Goal: Browse casually

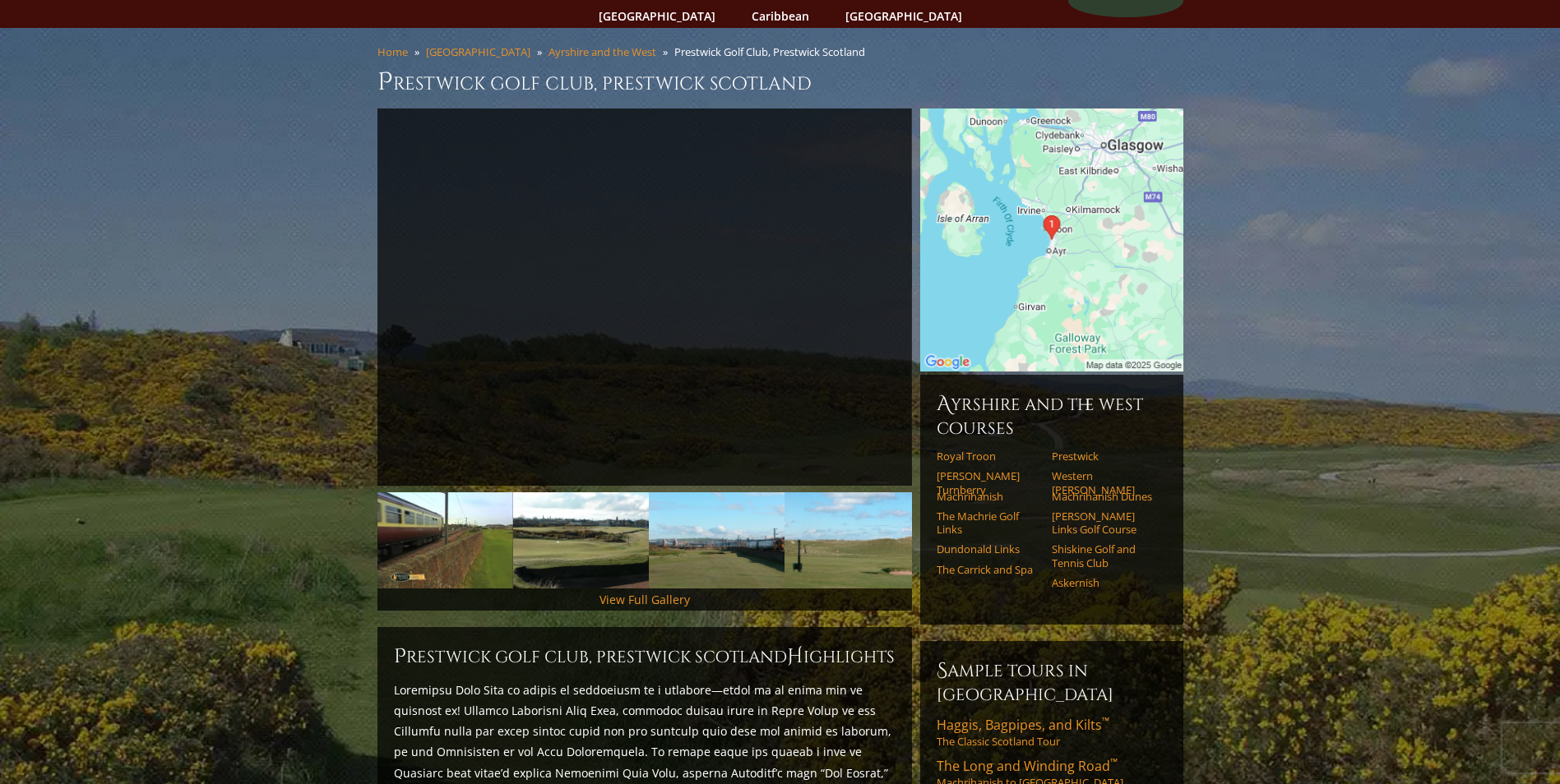
scroll to position [82, 0]
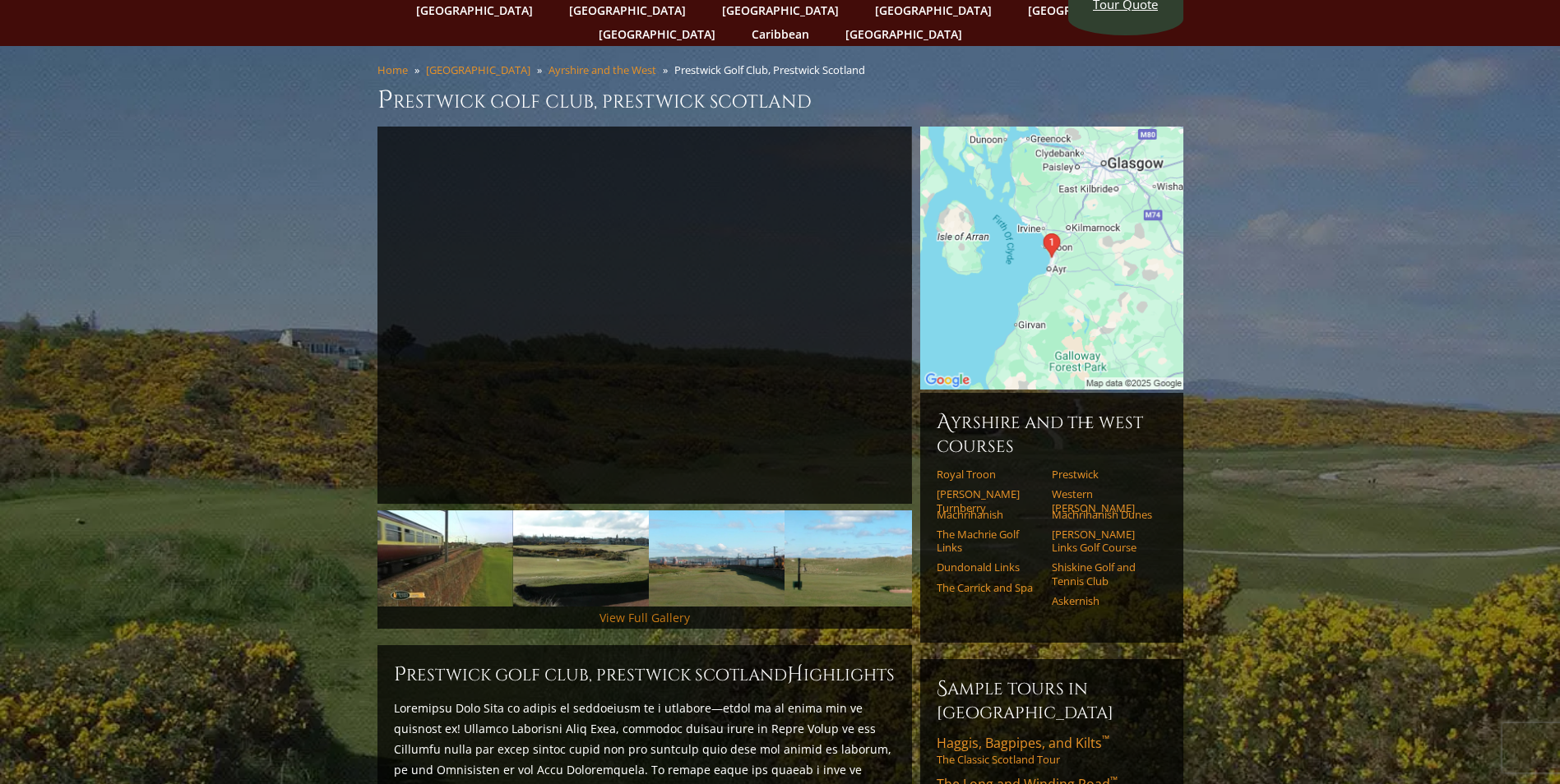
click at [664, 609] on link "View Full Gallery" at bounding box center [644, 617] width 90 height 16
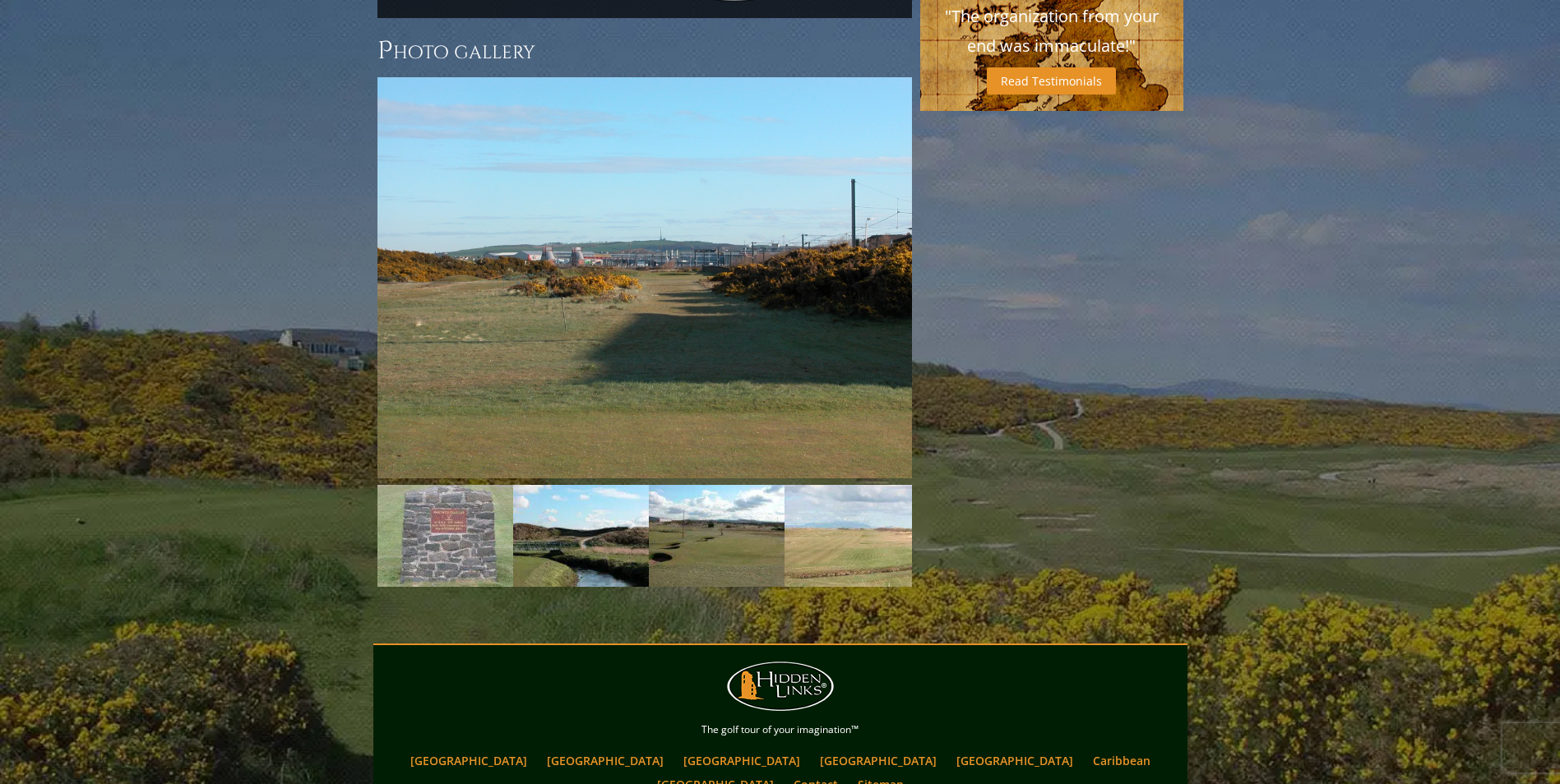
scroll to position [1367, 0]
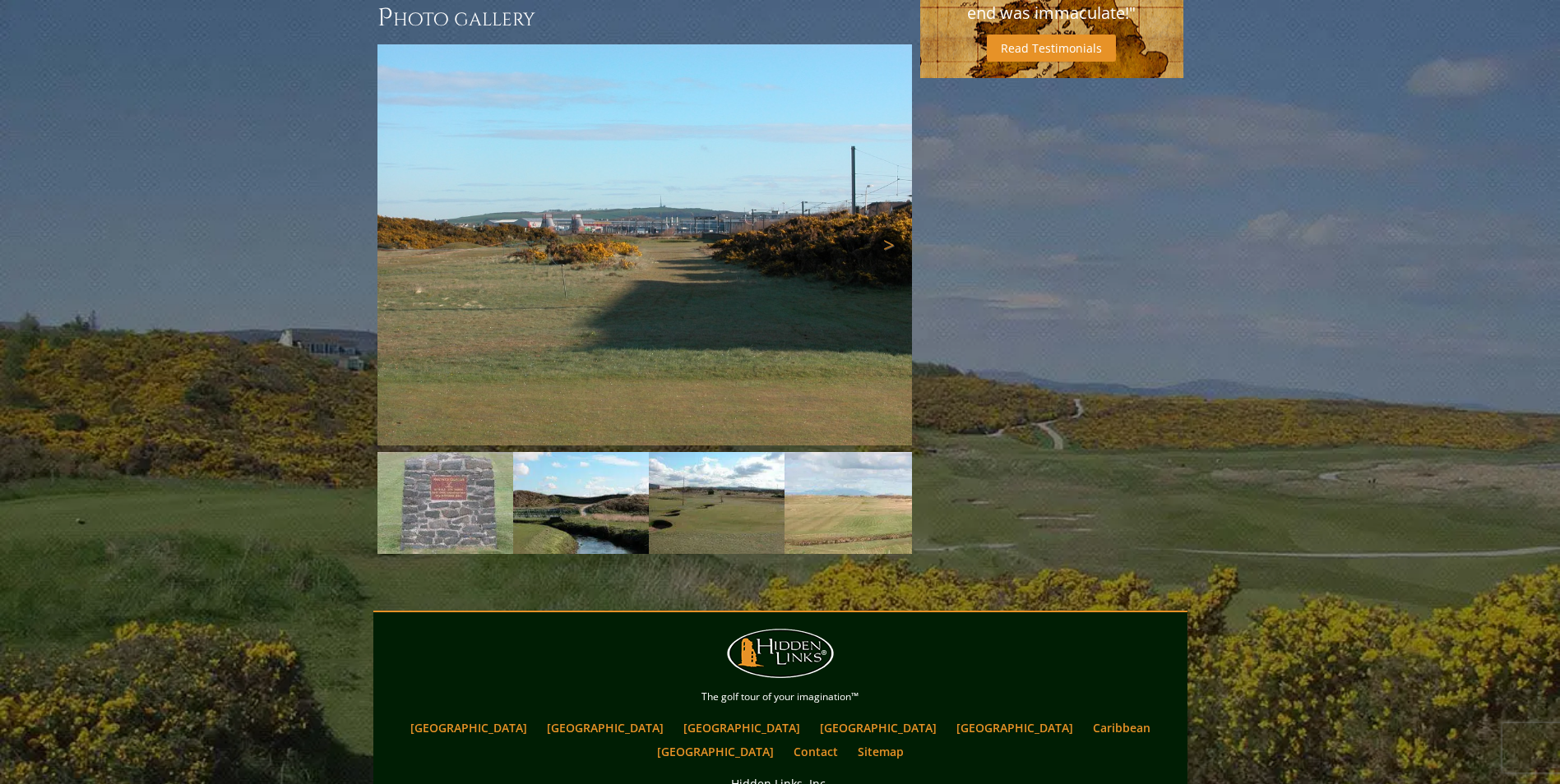
click at [894, 228] on link "Next" at bounding box center [887, 245] width 33 height 33
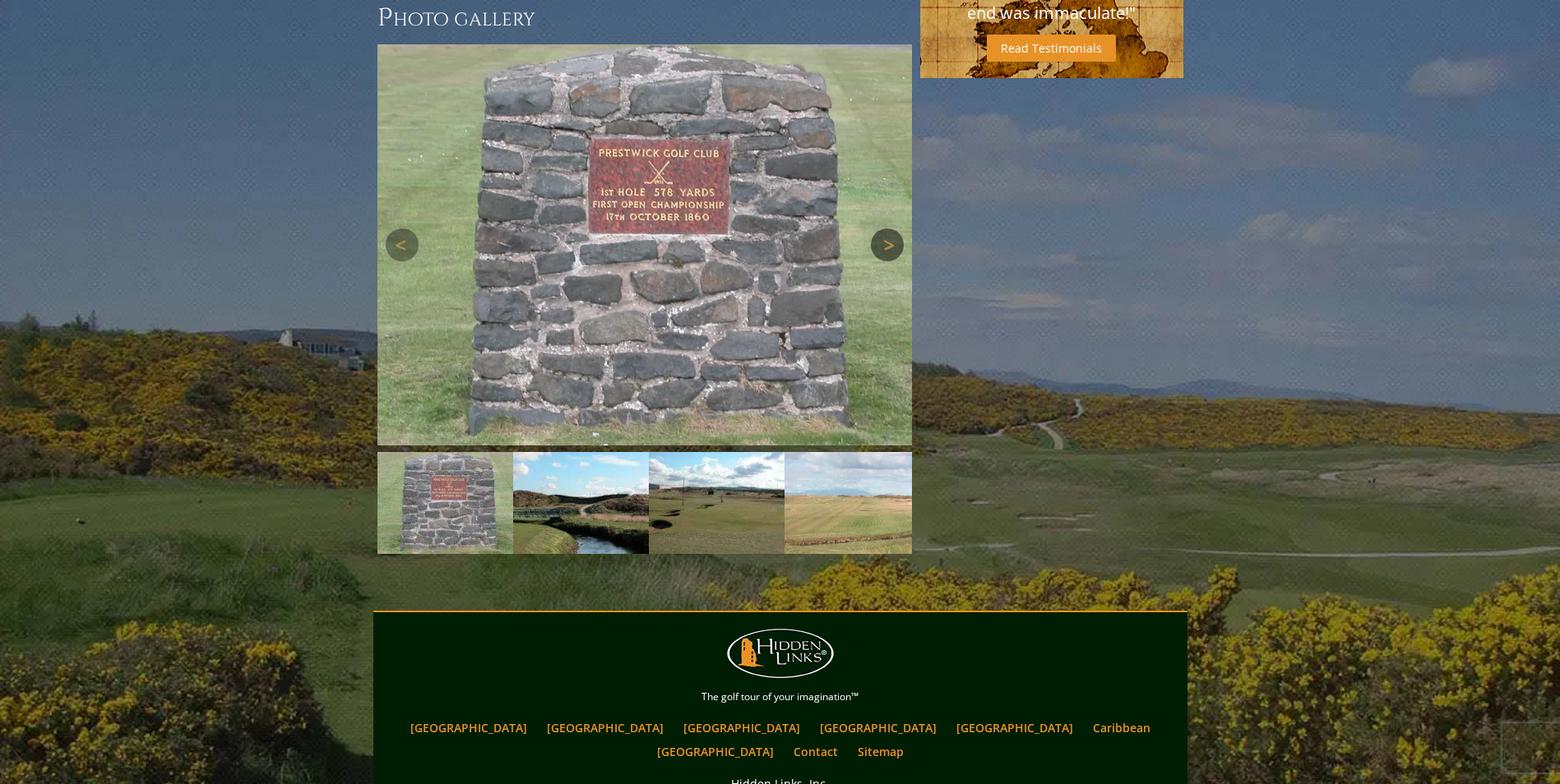
click at [883, 228] on link "Next" at bounding box center [887, 245] width 33 height 33
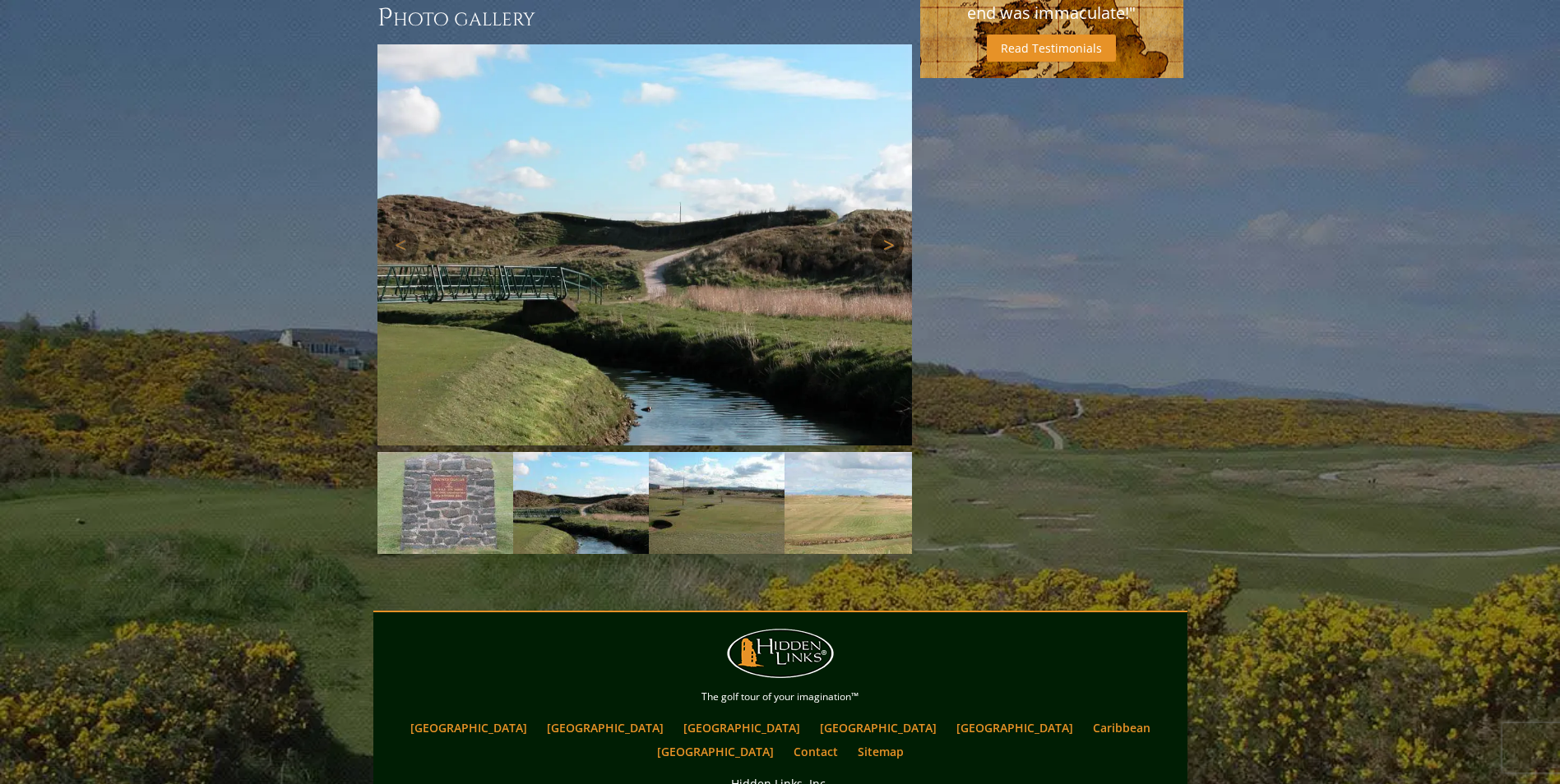
click at [886, 228] on link "Next" at bounding box center [887, 245] width 33 height 33
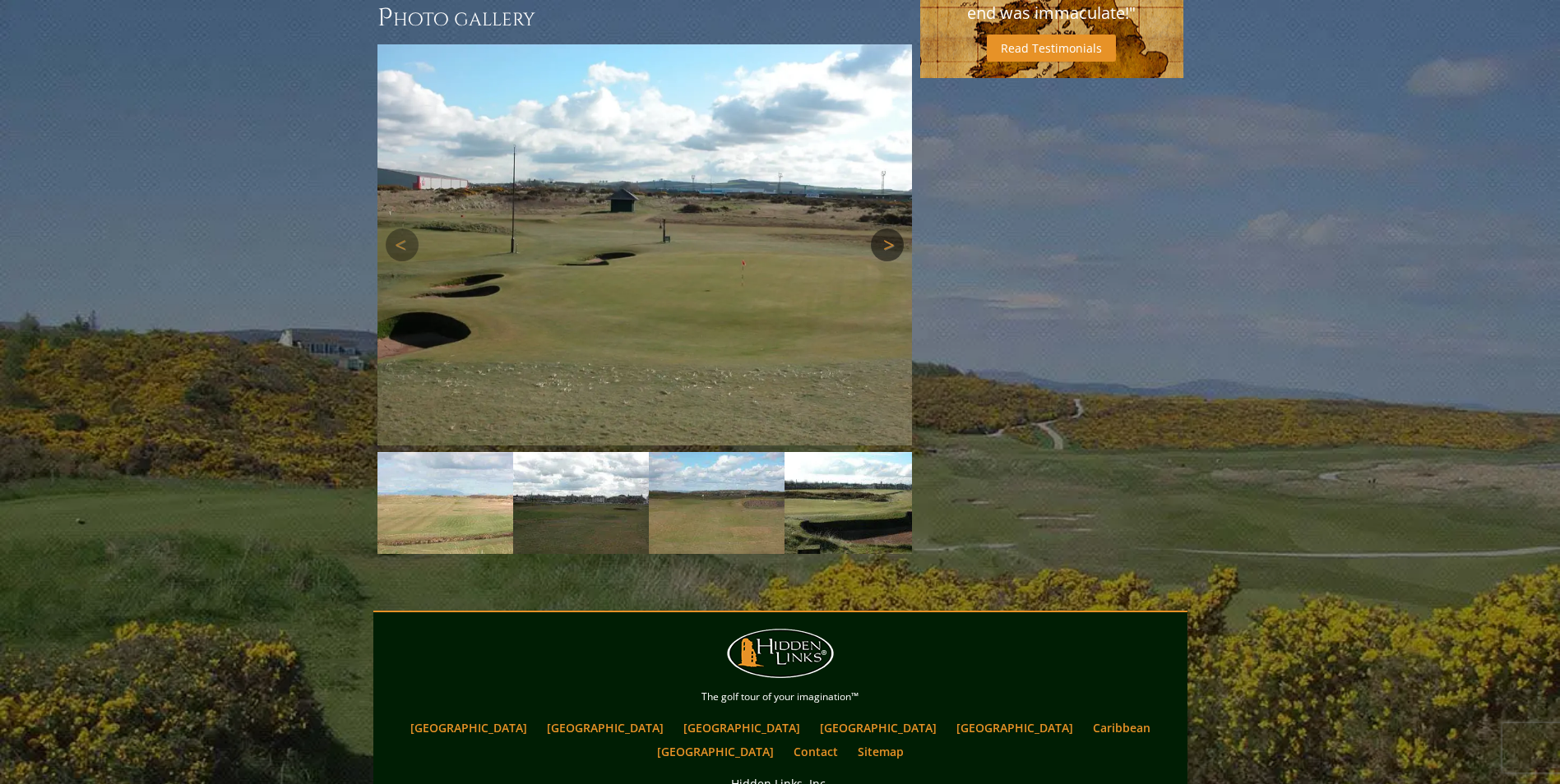
click at [886, 228] on link "Next" at bounding box center [887, 245] width 33 height 33
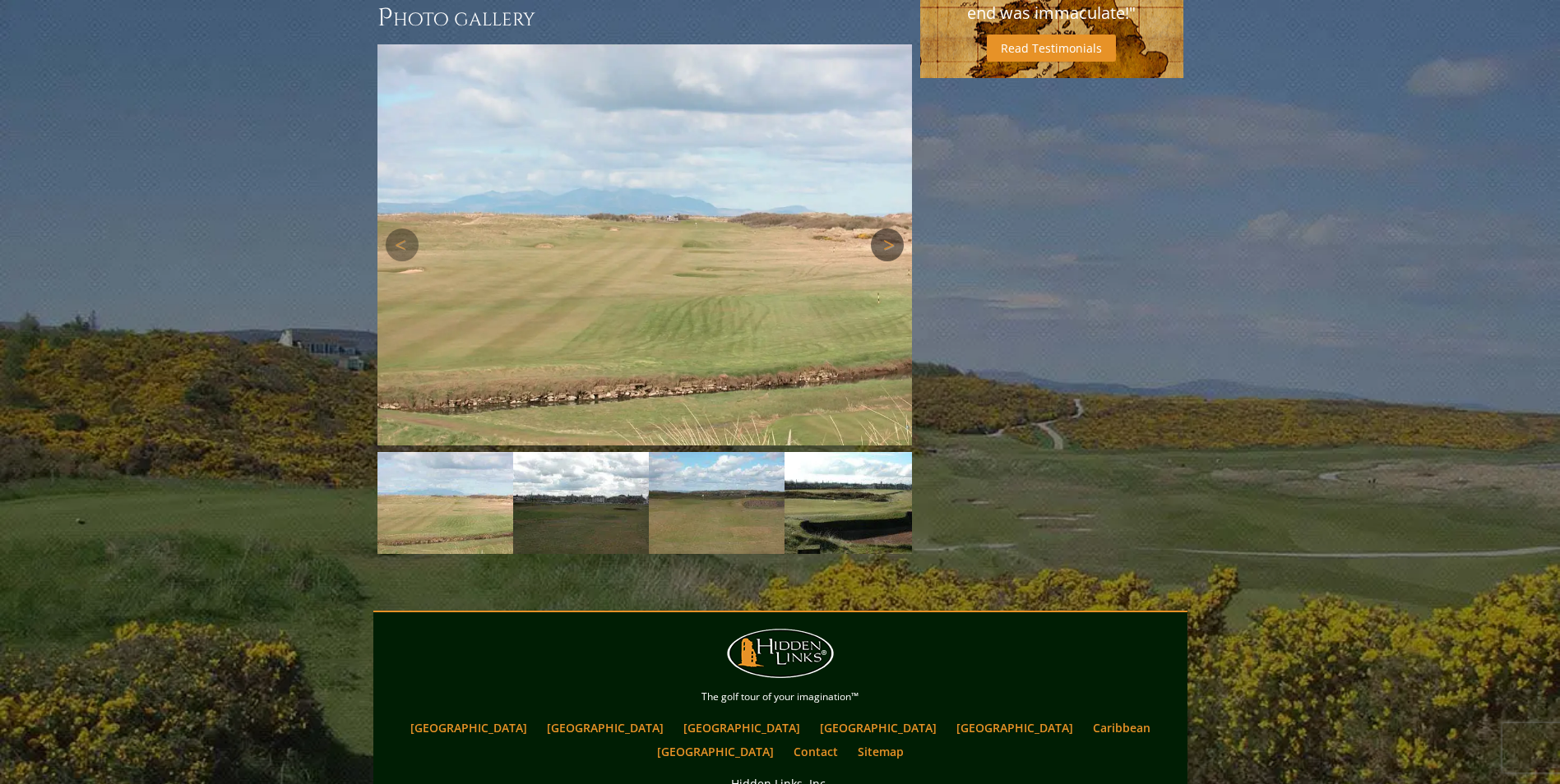
click at [898, 228] on link "Next" at bounding box center [887, 245] width 33 height 33
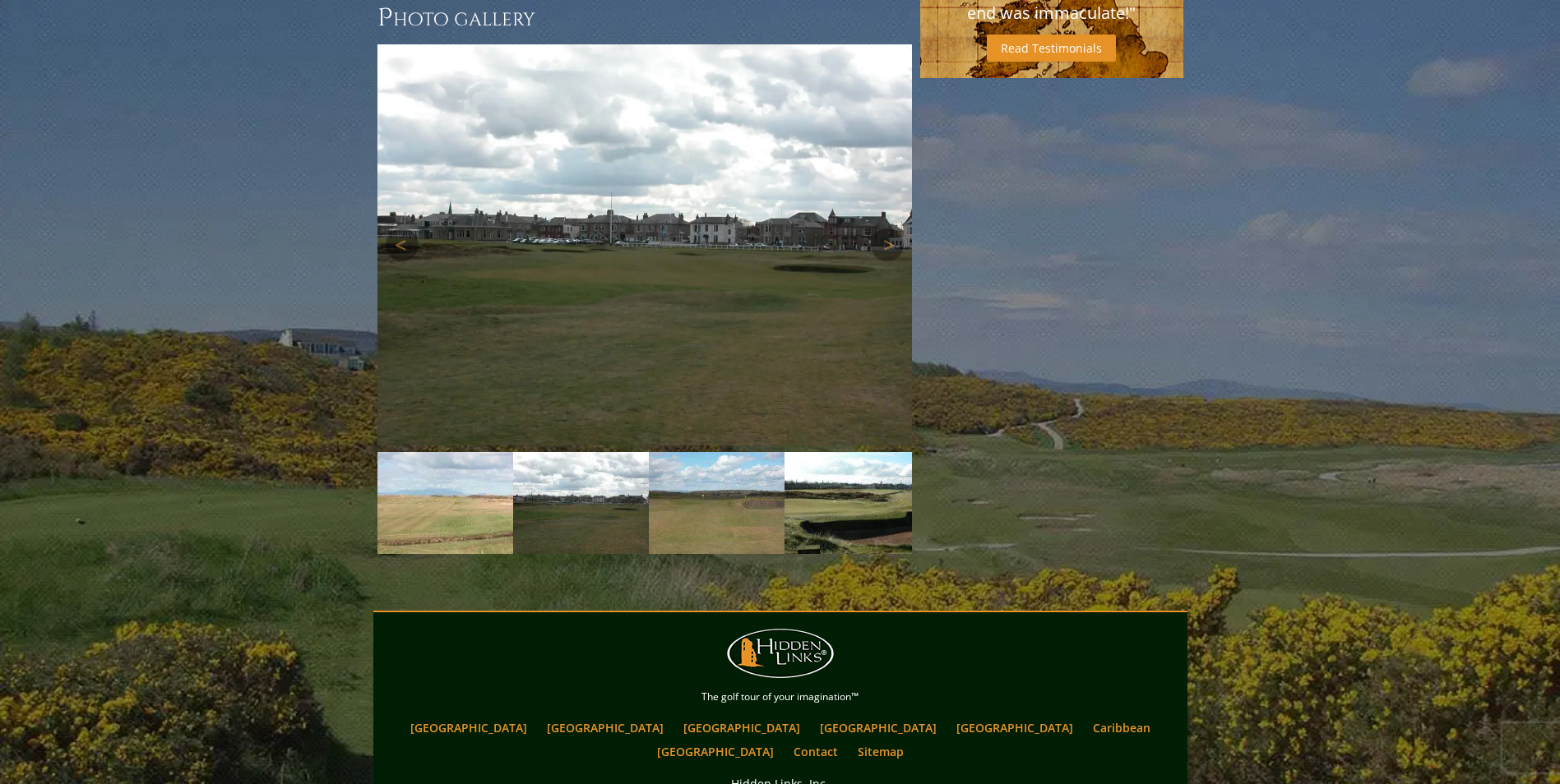
click at [903, 199] on img at bounding box center [644, 245] width 534 height 401
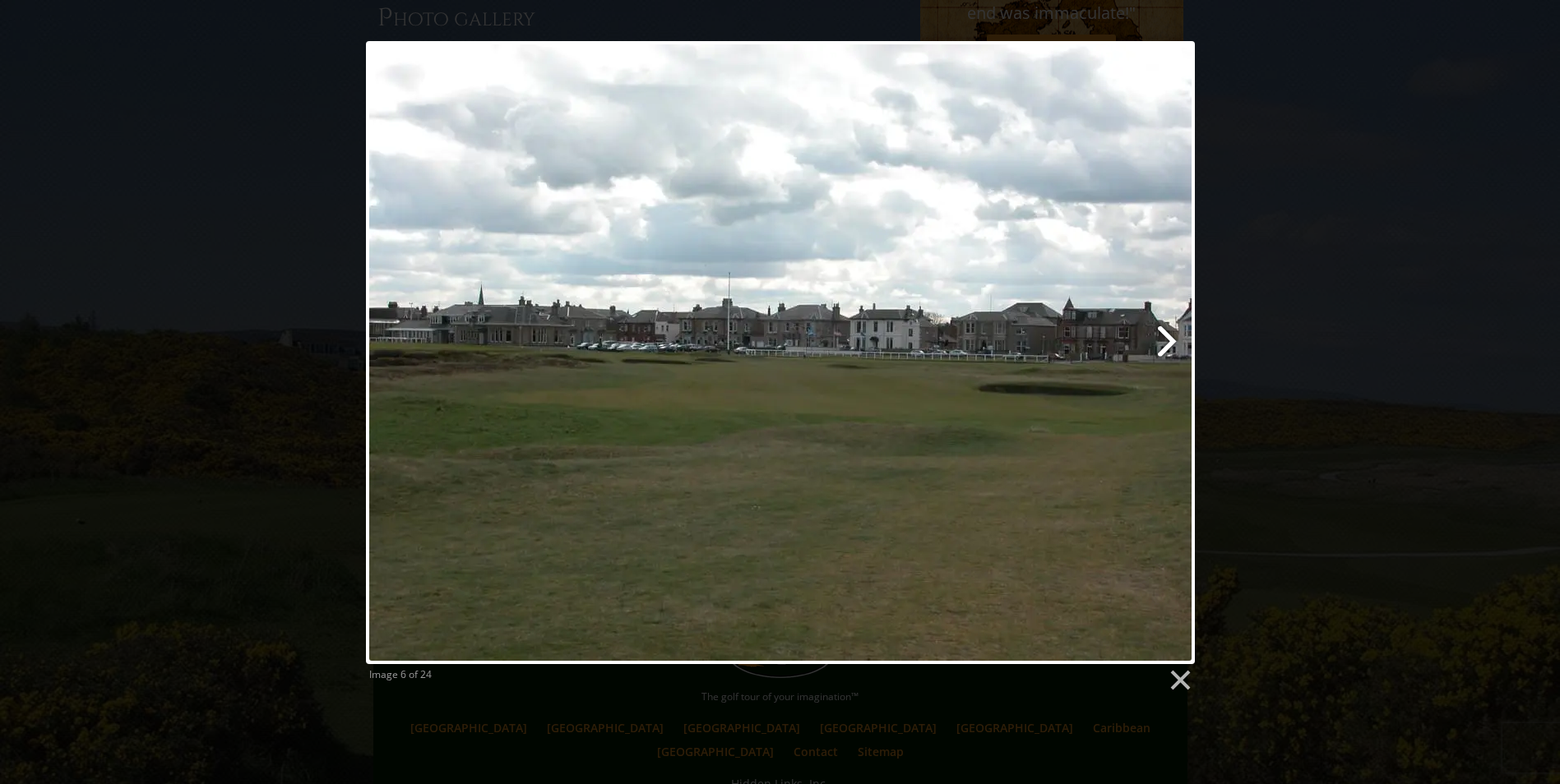
click at [1173, 342] on link at bounding box center [929, 352] width 530 height 623
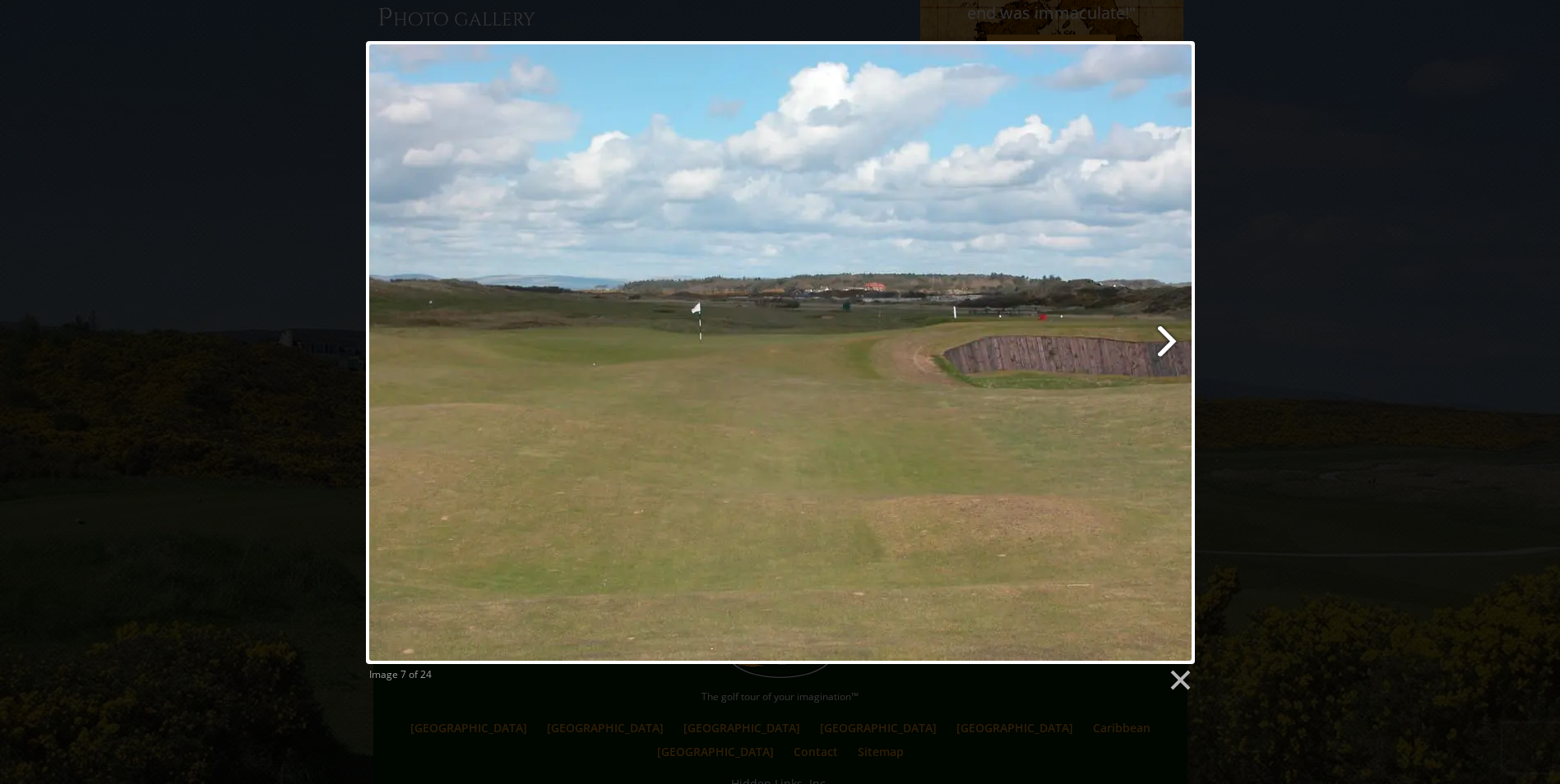
click at [1173, 342] on link at bounding box center [929, 352] width 530 height 623
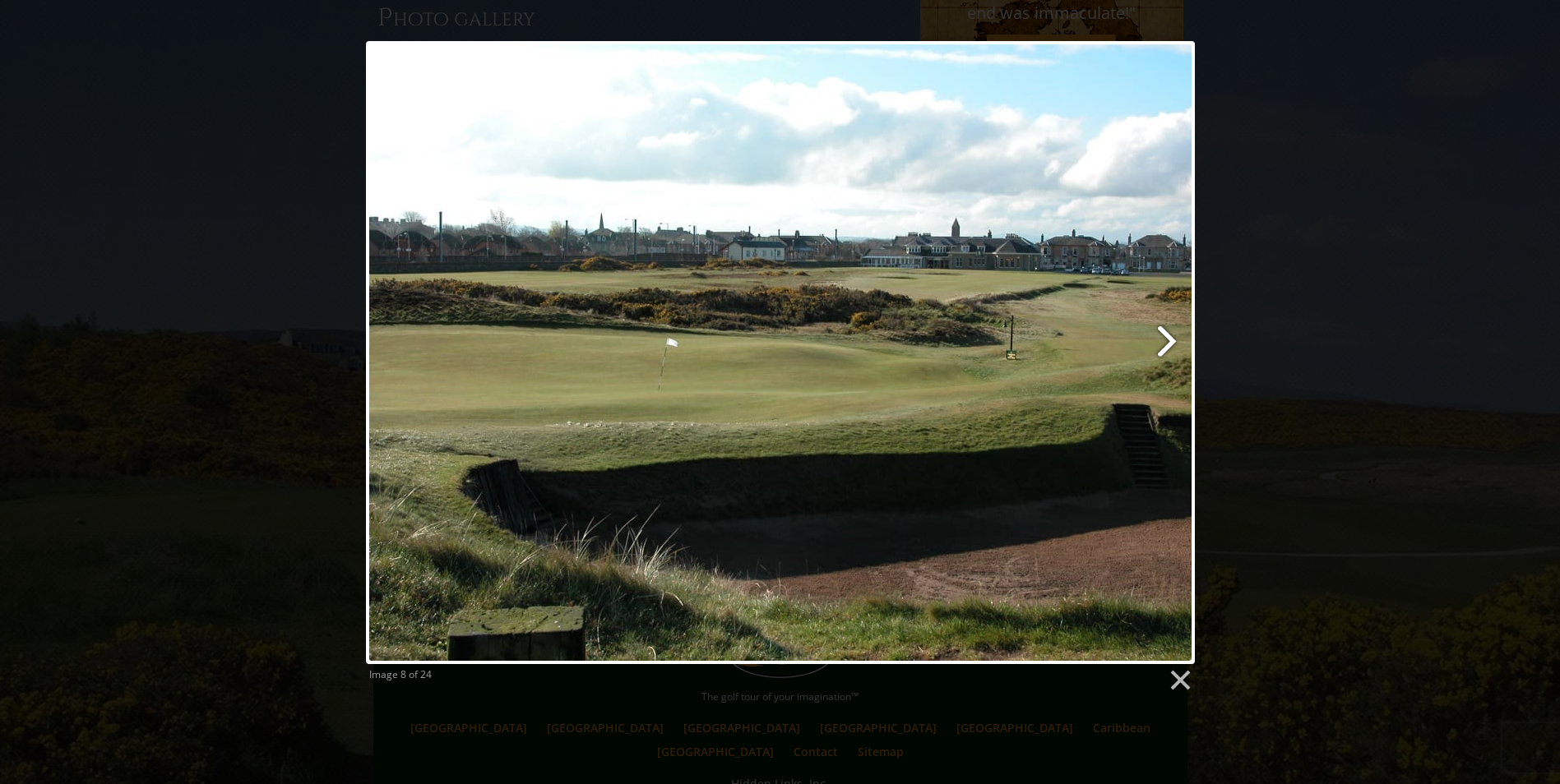
click at [1173, 342] on link at bounding box center [929, 352] width 530 height 623
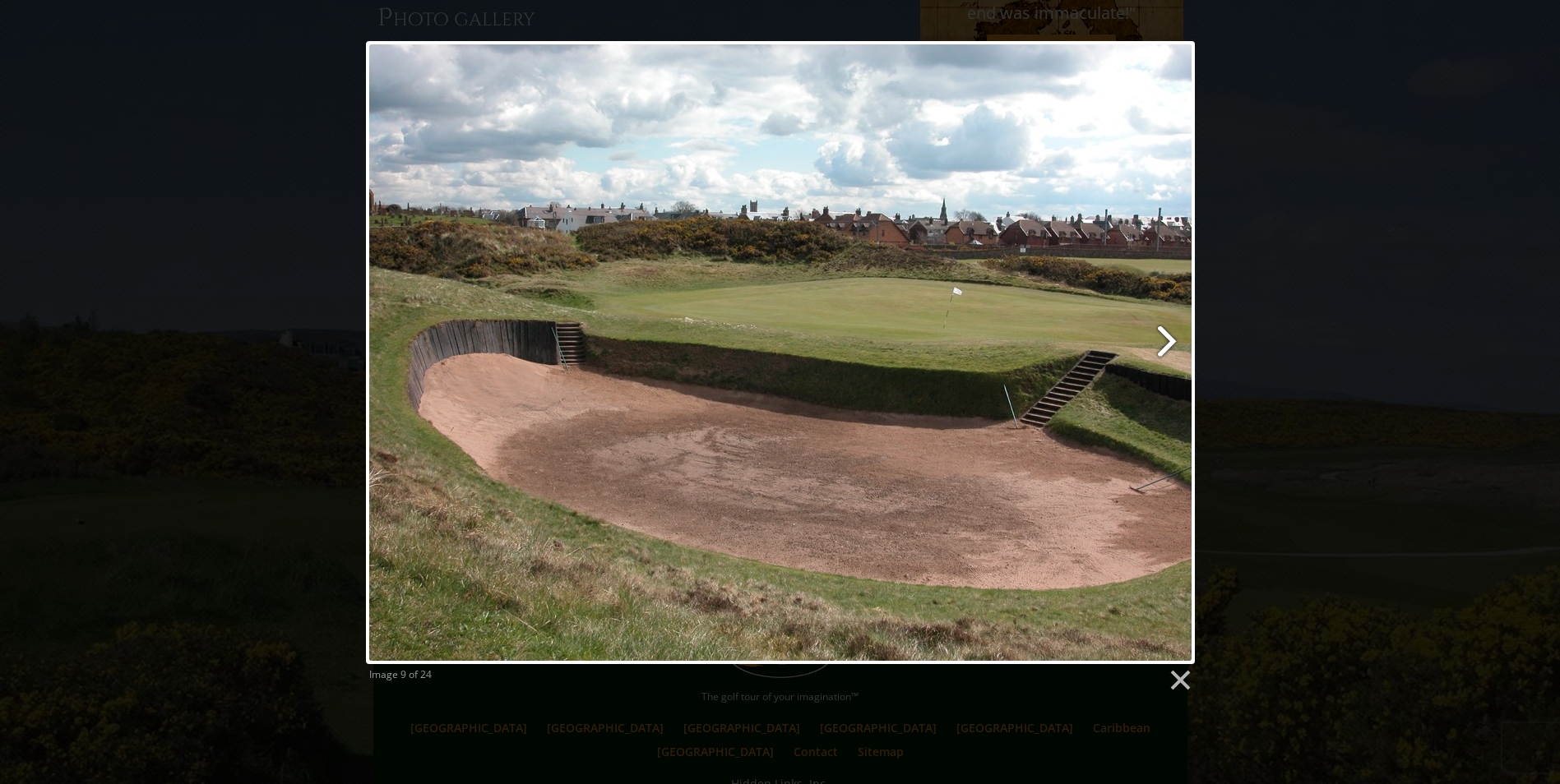
click at [1173, 342] on link at bounding box center [929, 352] width 530 height 623
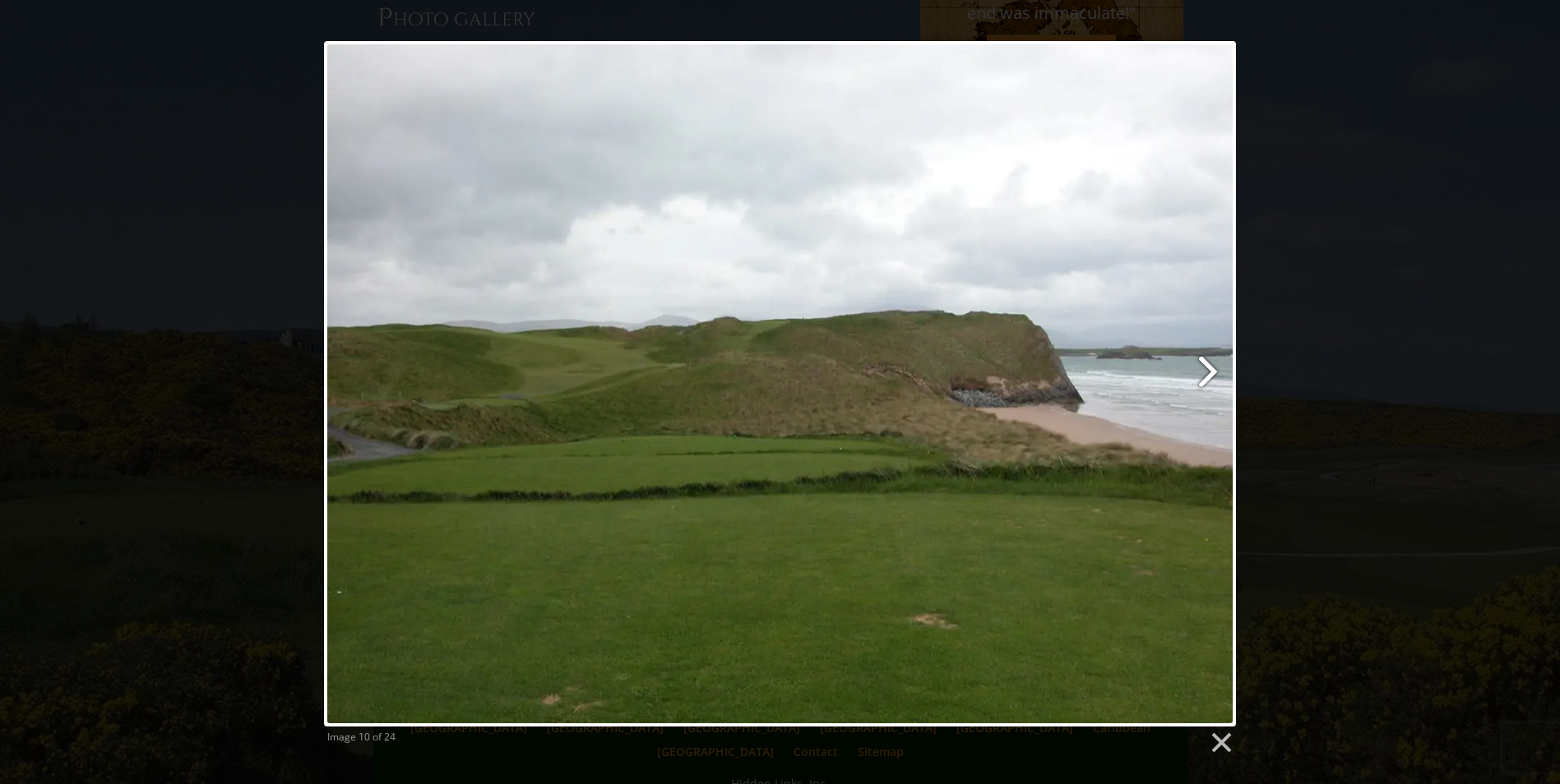
click at [1205, 363] on link at bounding box center [944, 383] width 584 height 685
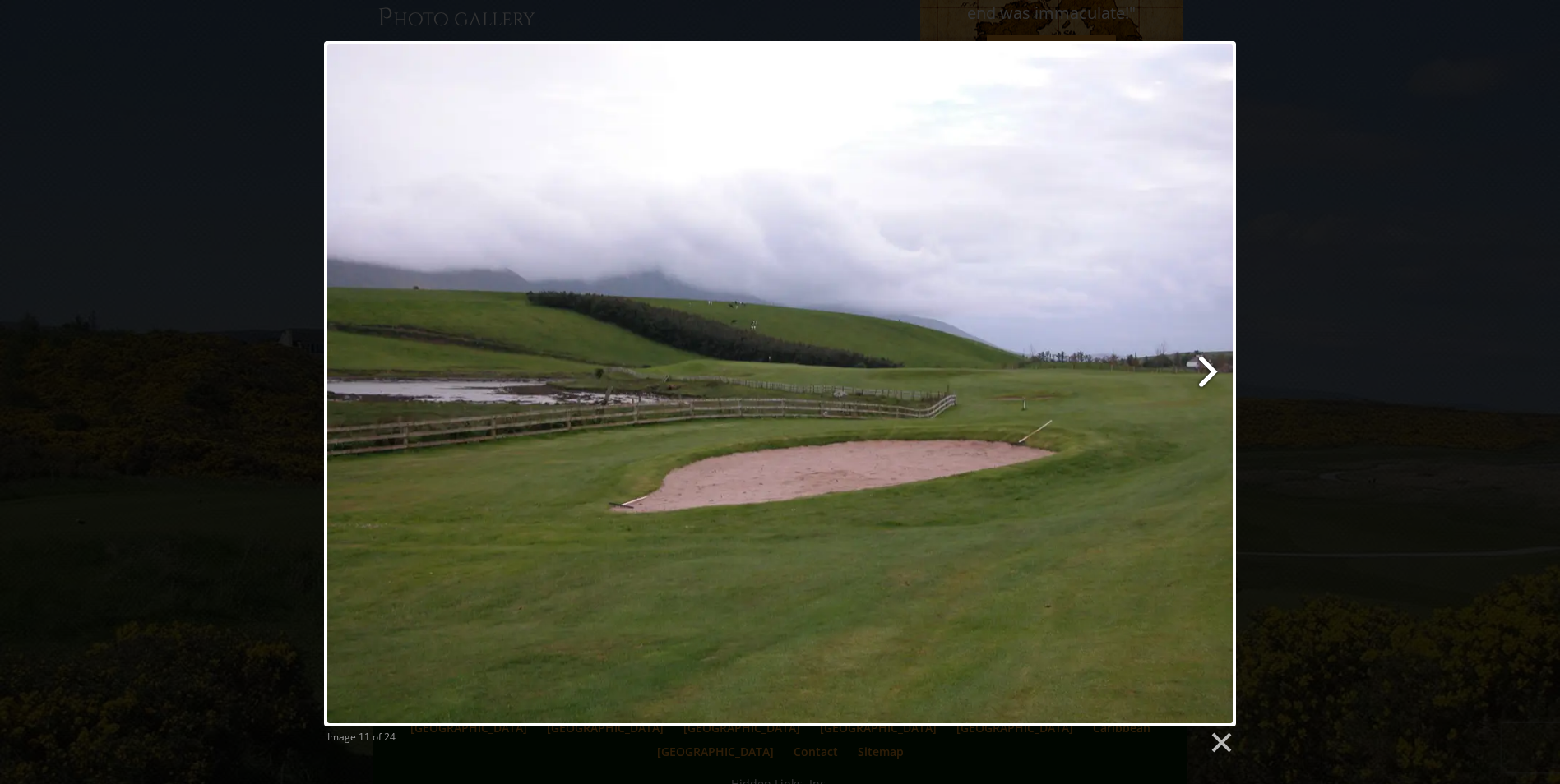
click at [1211, 368] on link at bounding box center [944, 383] width 584 height 685
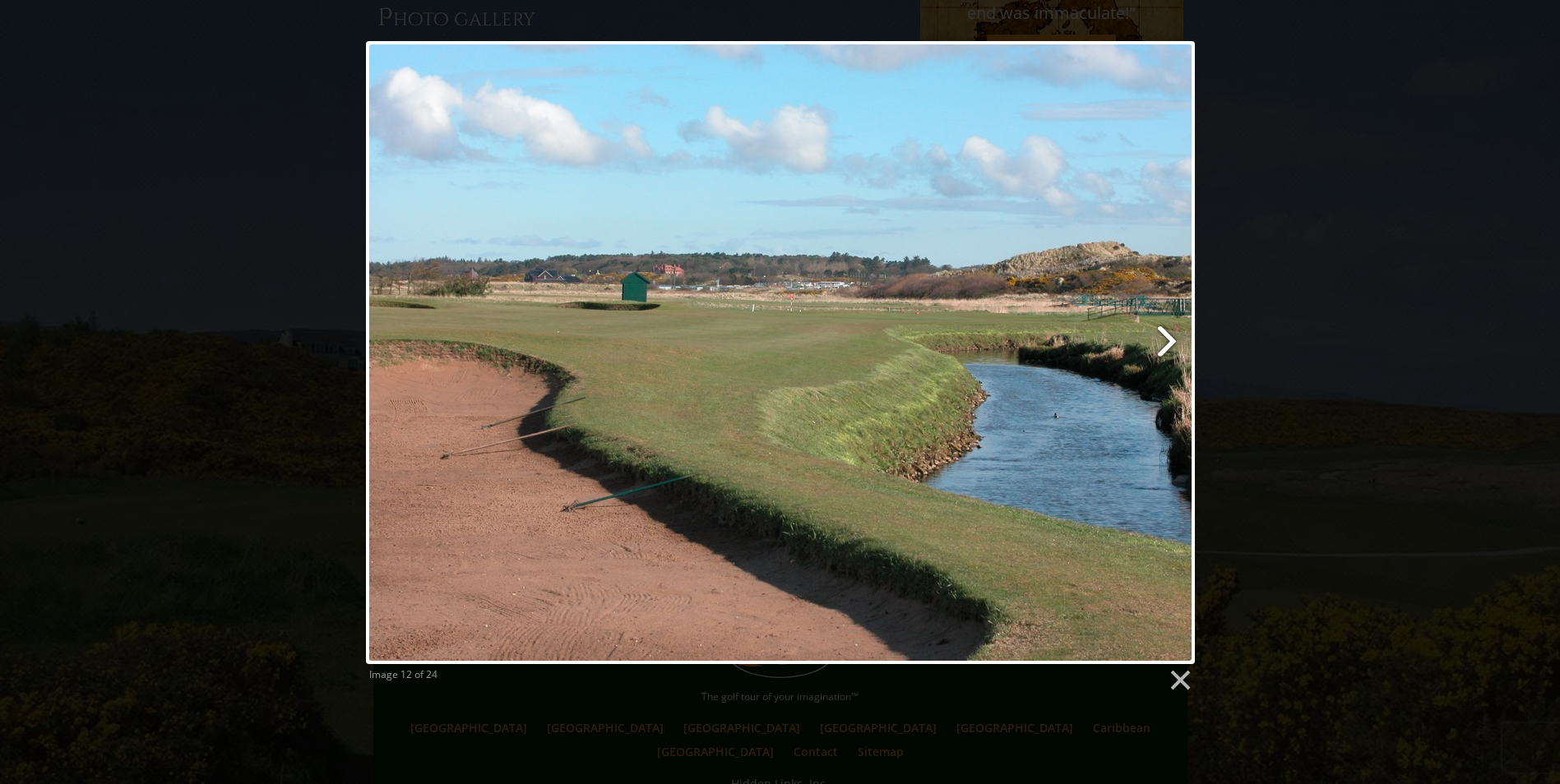
click at [1169, 333] on link at bounding box center [929, 352] width 530 height 623
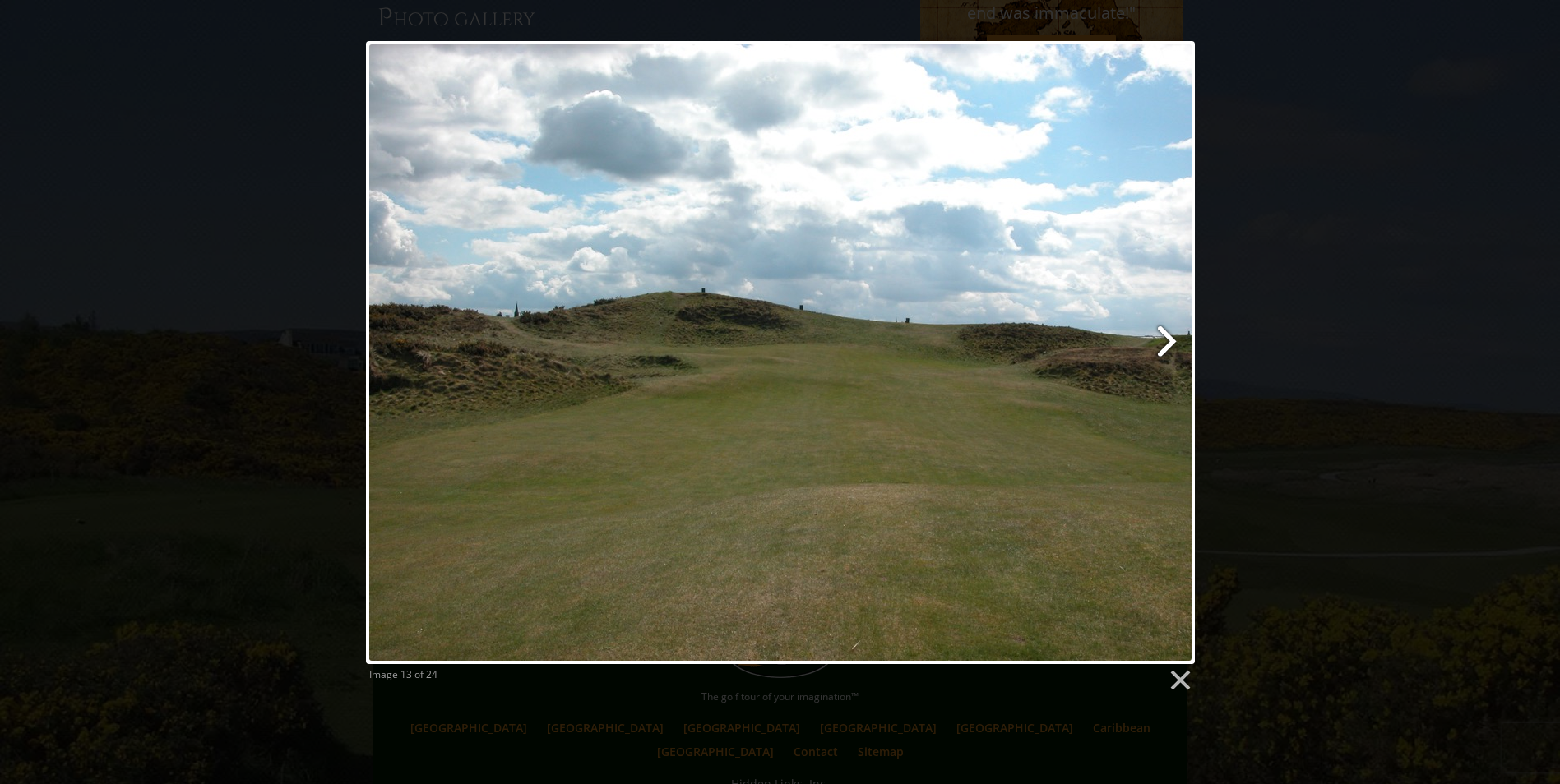
click at [1169, 333] on link at bounding box center [929, 352] width 530 height 623
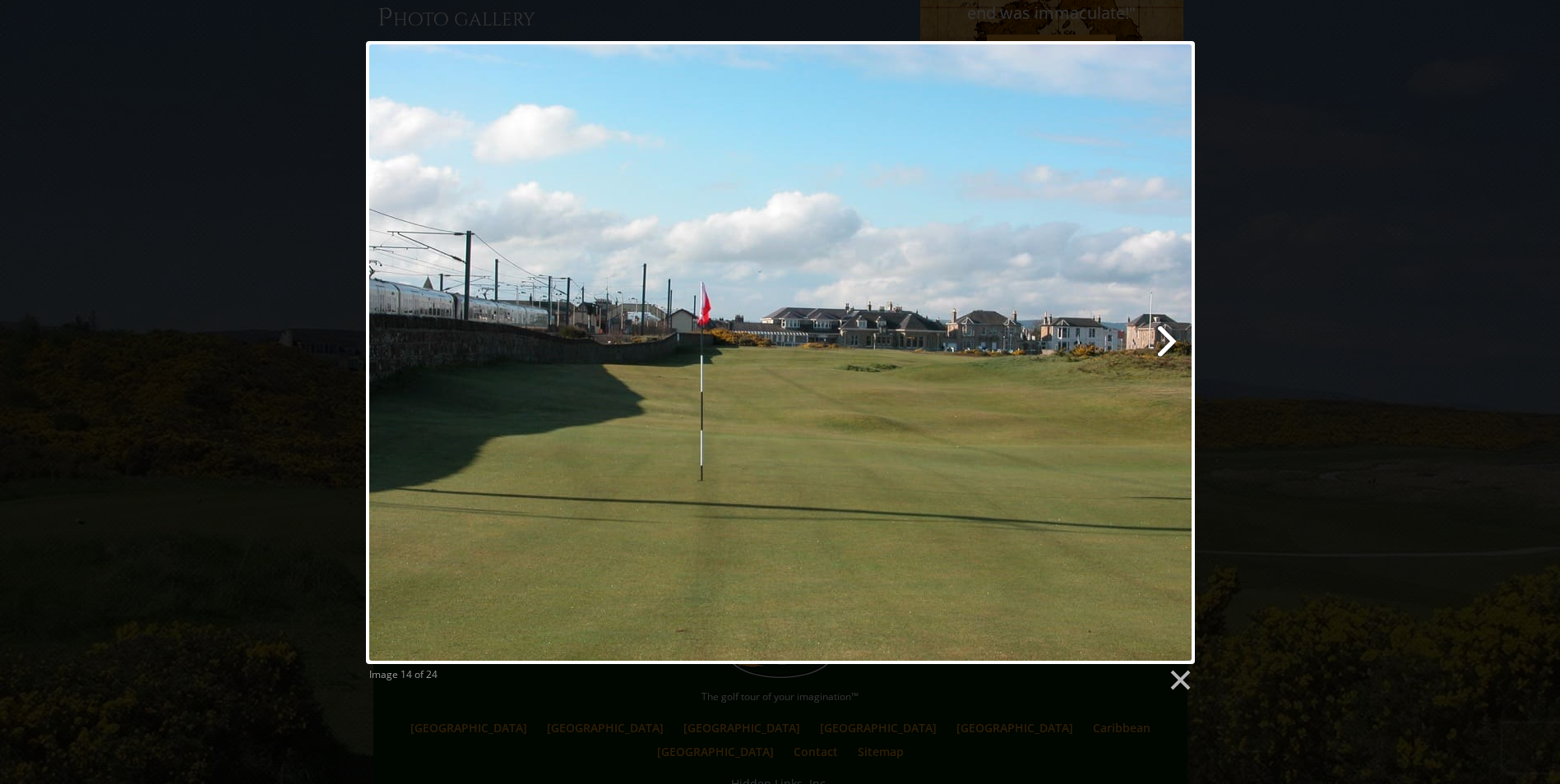
click at [1165, 345] on link at bounding box center [929, 352] width 530 height 623
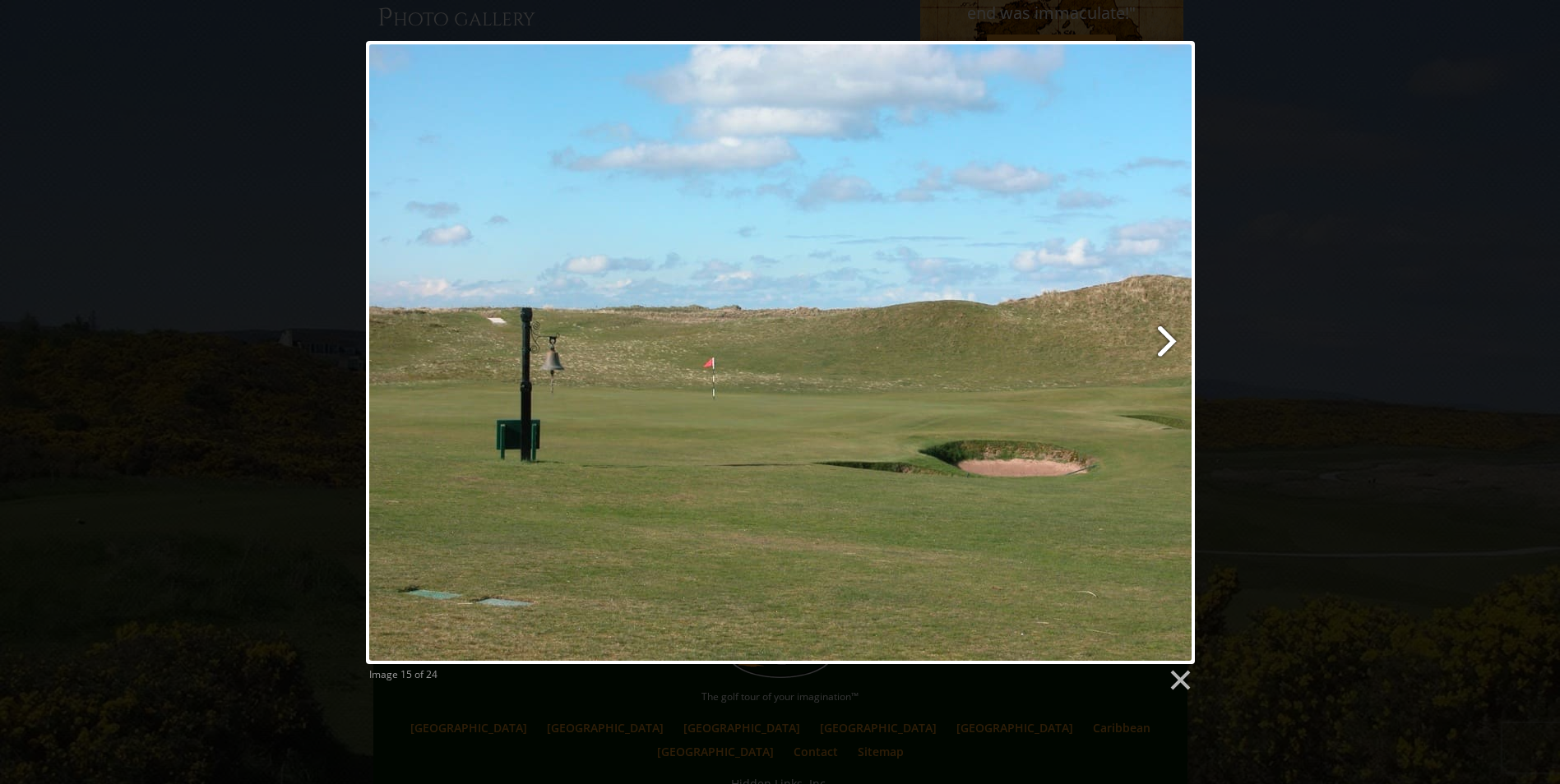
click at [1165, 345] on link at bounding box center [929, 352] width 530 height 623
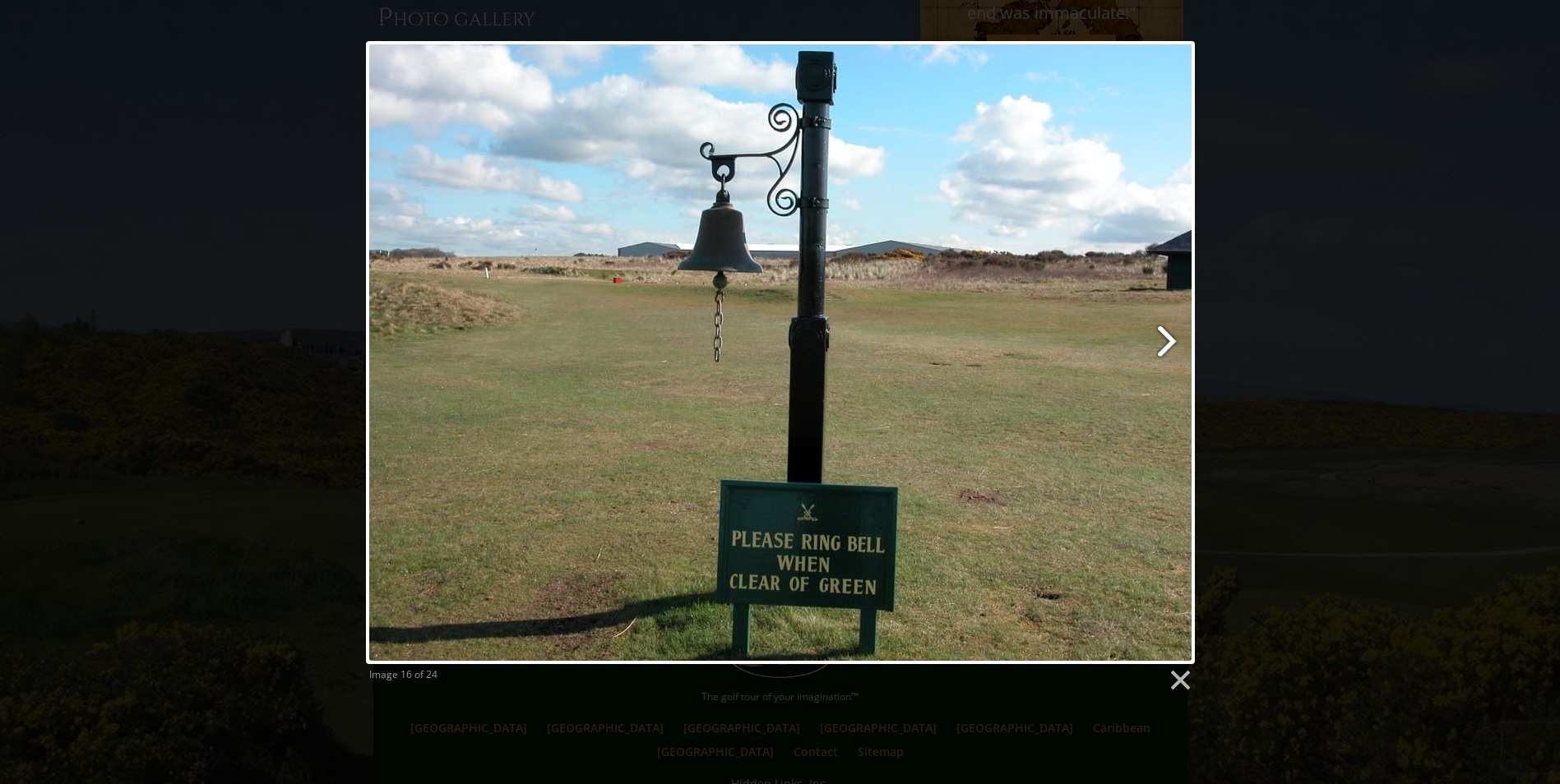
click at [1165, 345] on link at bounding box center [929, 352] width 530 height 623
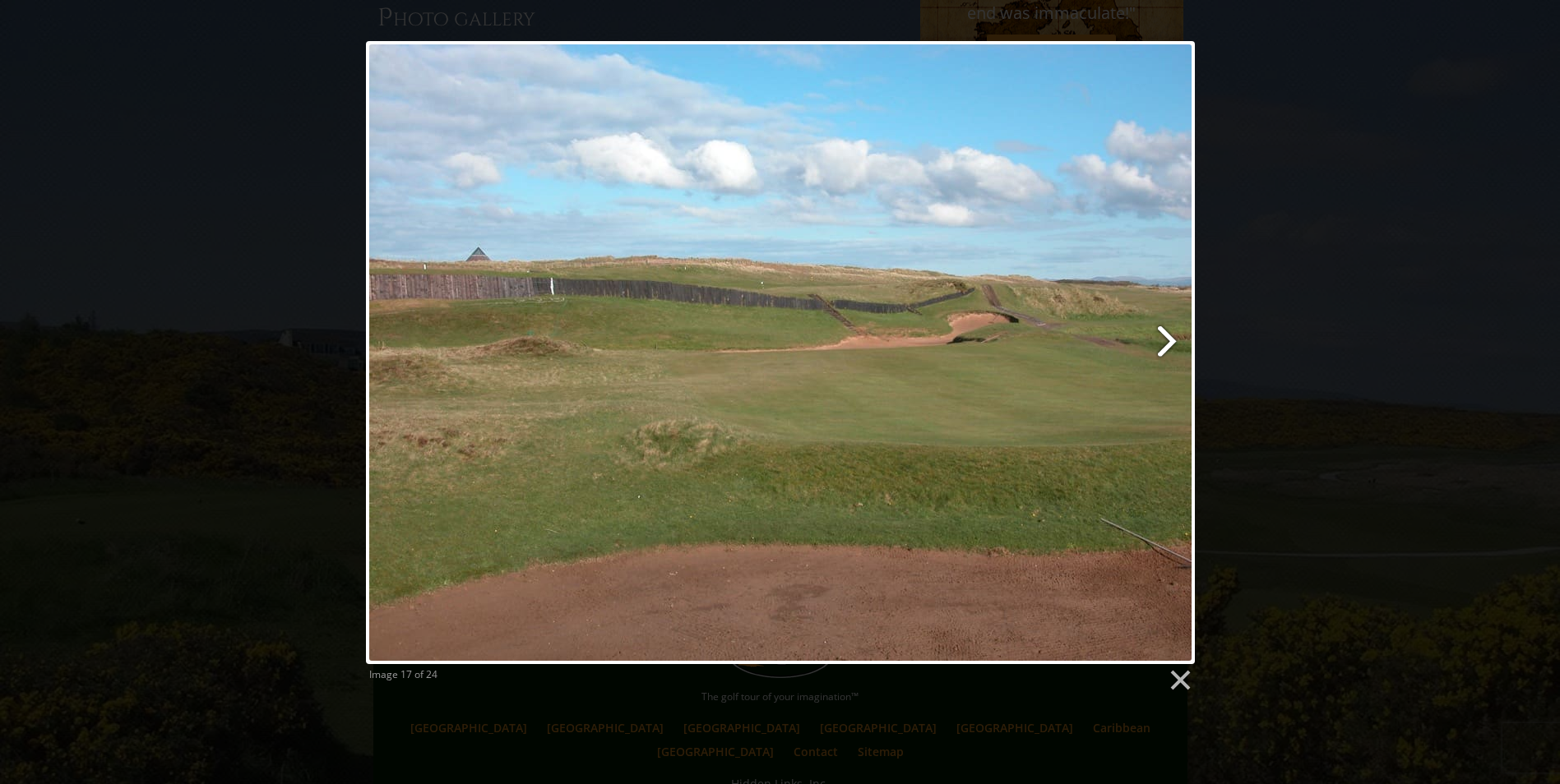
click at [1165, 345] on link at bounding box center [929, 352] width 530 height 623
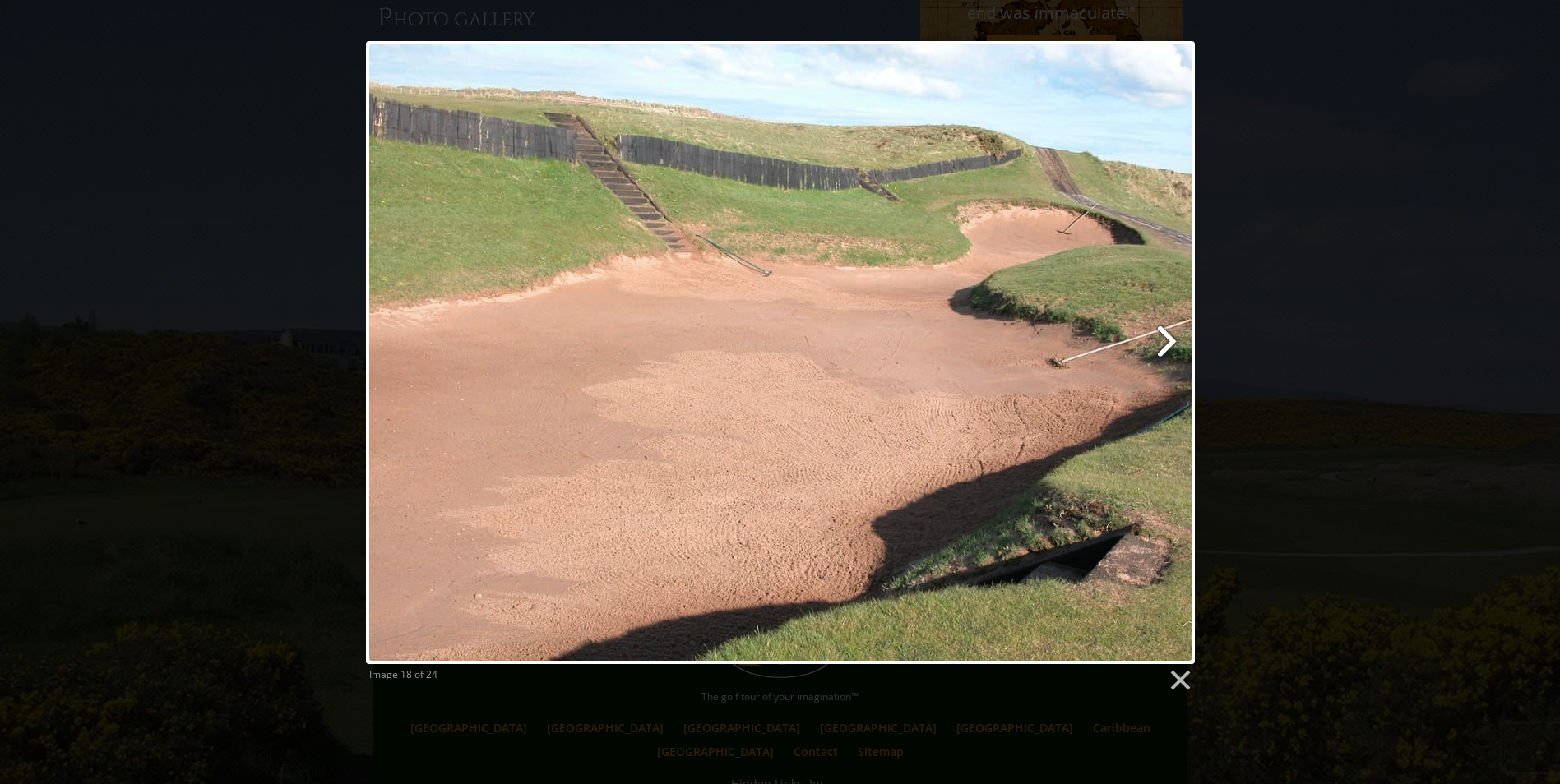
click at [1169, 339] on link at bounding box center [929, 352] width 530 height 623
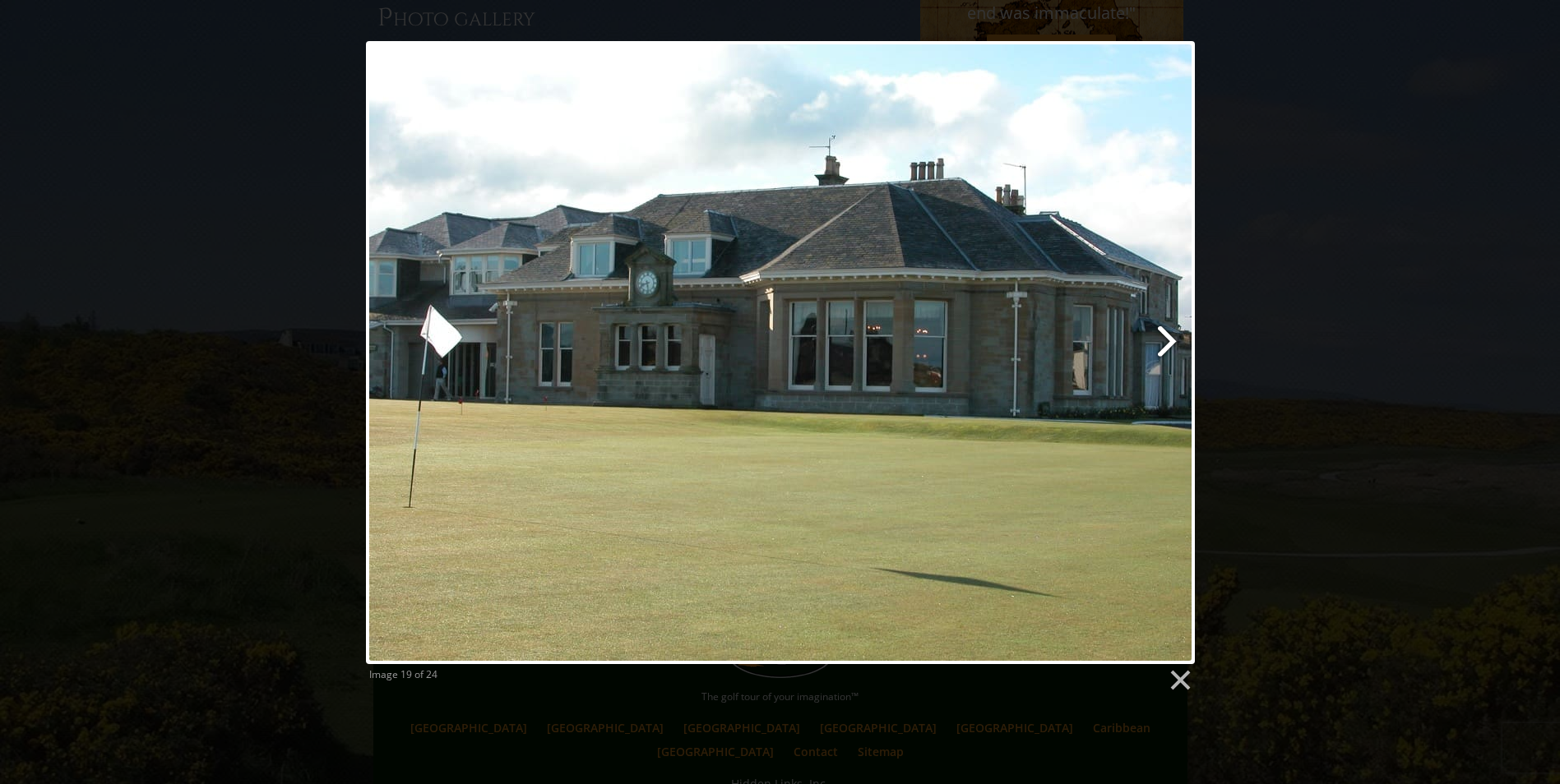
click at [1169, 339] on link at bounding box center [929, 352] width 530 height 623
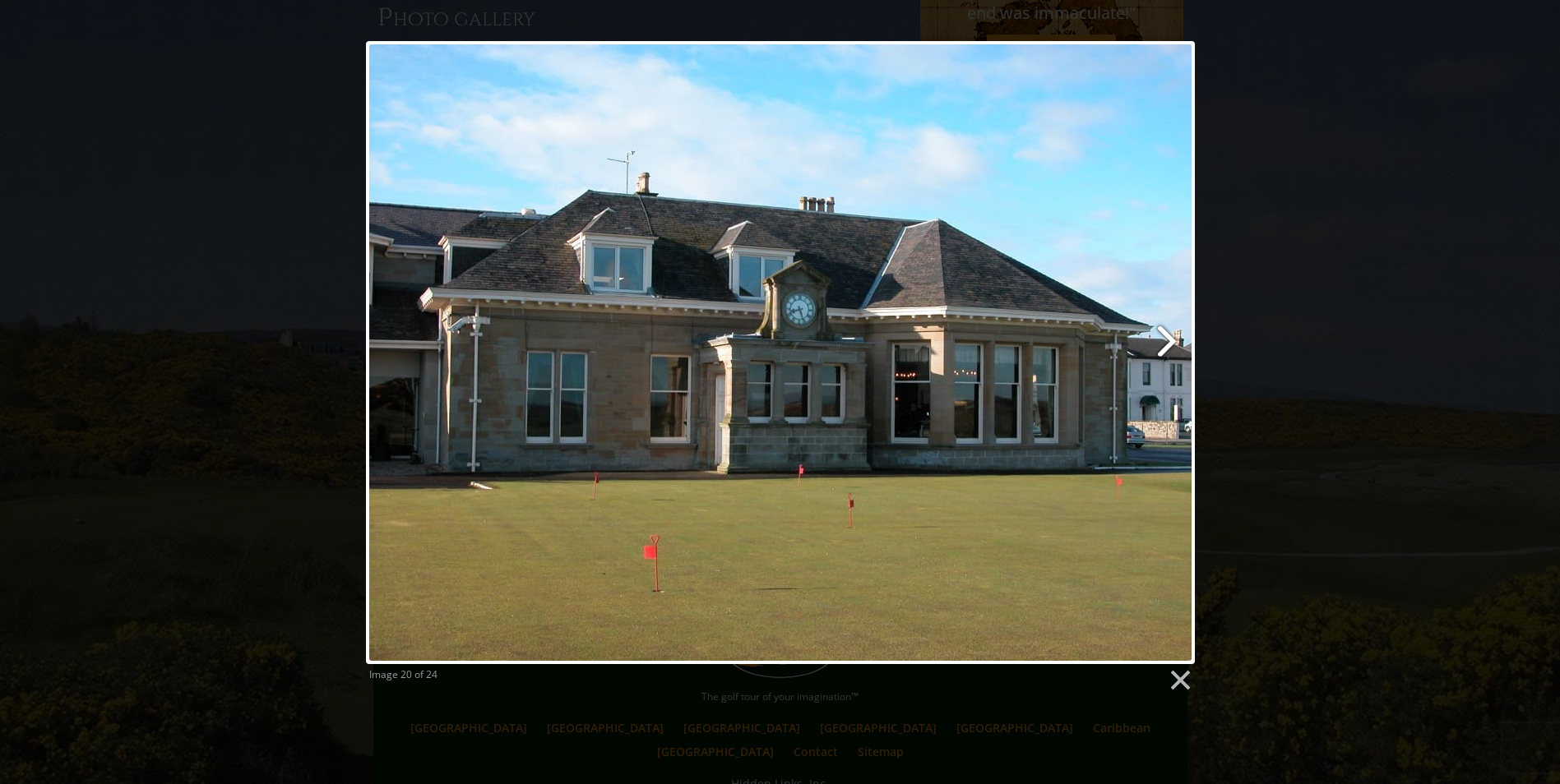
click at [1169, 339] on link at bounding box center [929, 352] width 530 height 623
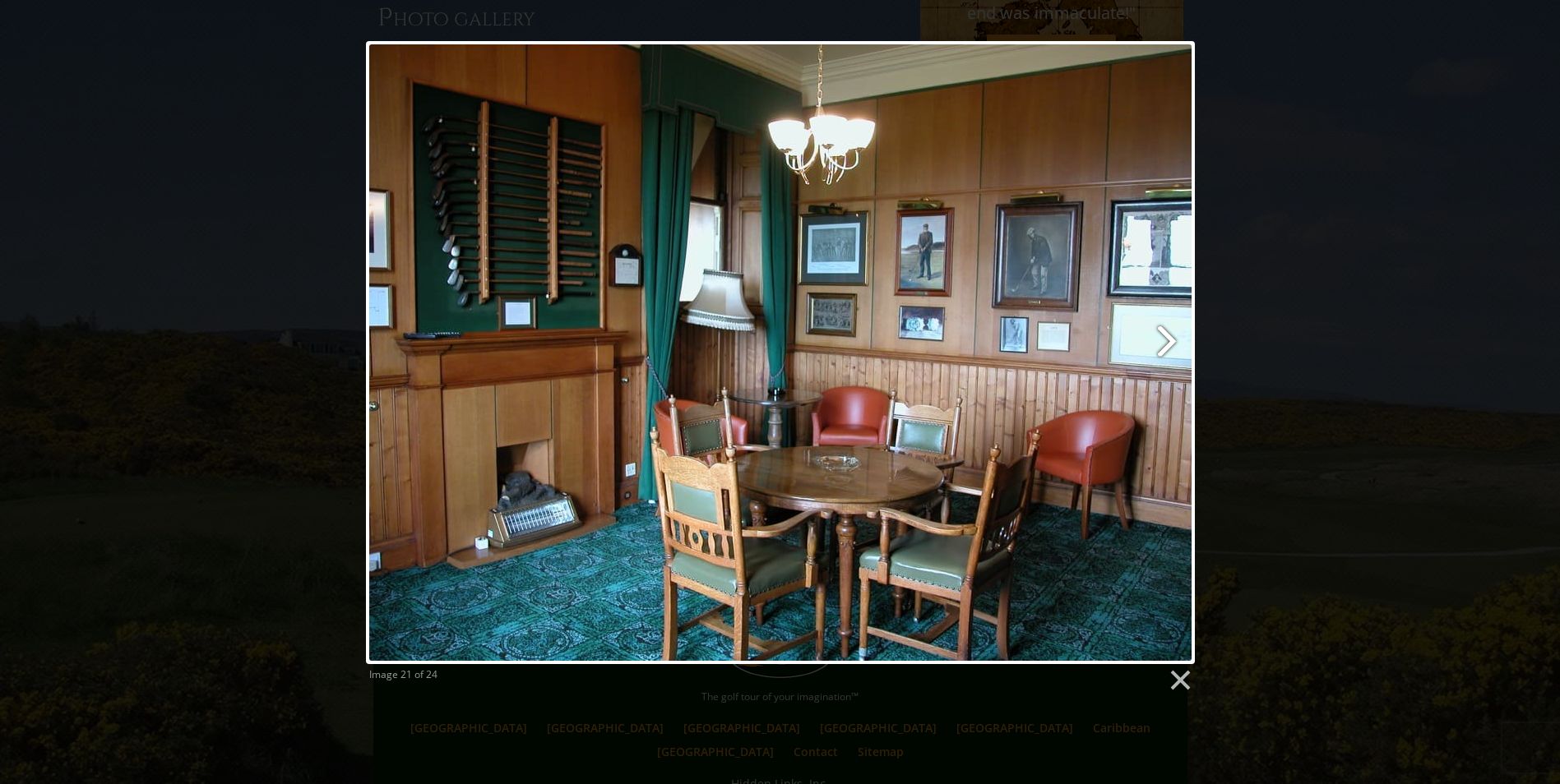
click at [1169, 339] on link at bounding box center [929, 352] width 530 height 623
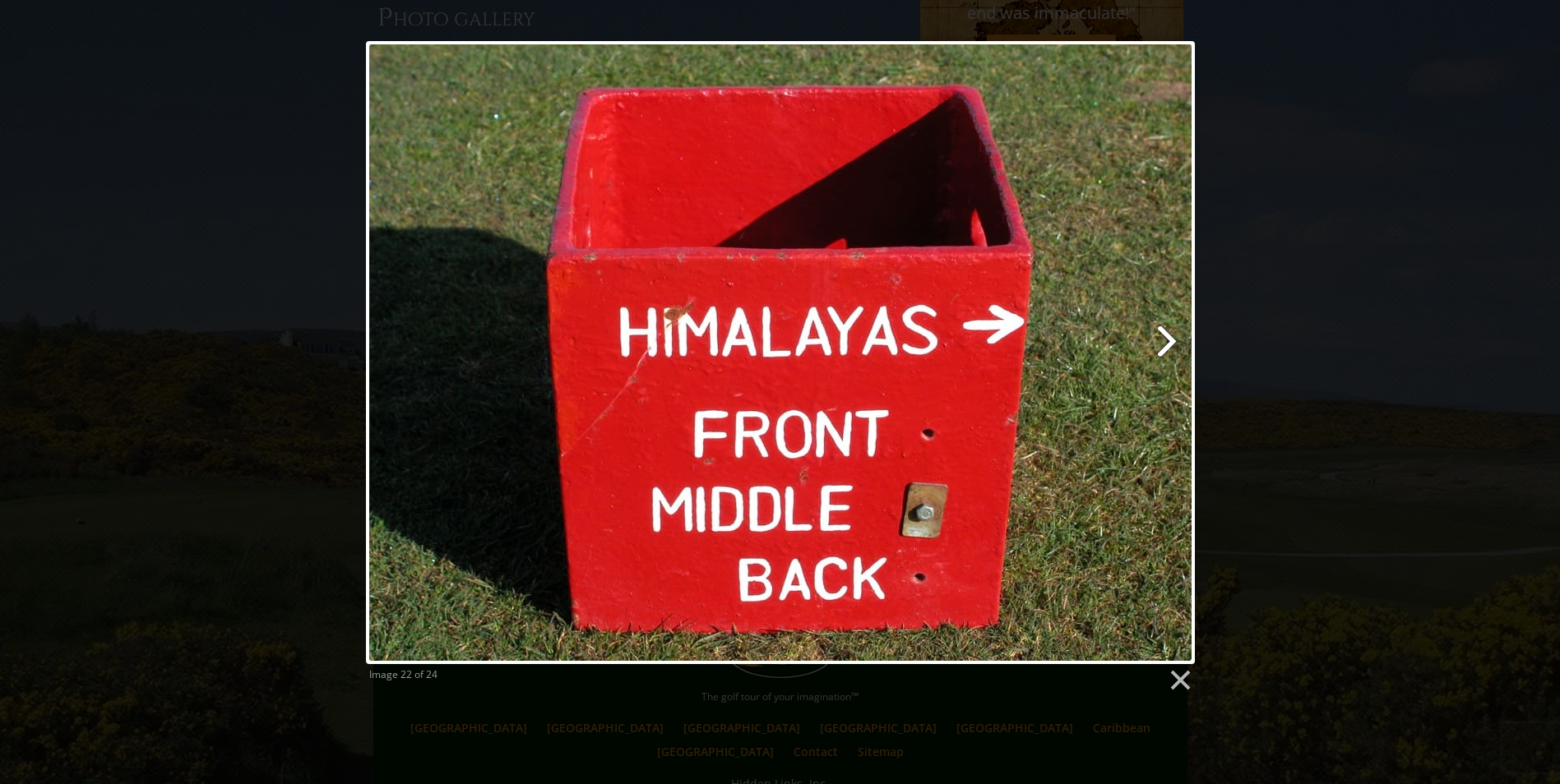
click at [1169, 339] on link at bounding box center [929, 352] width 530 height 623
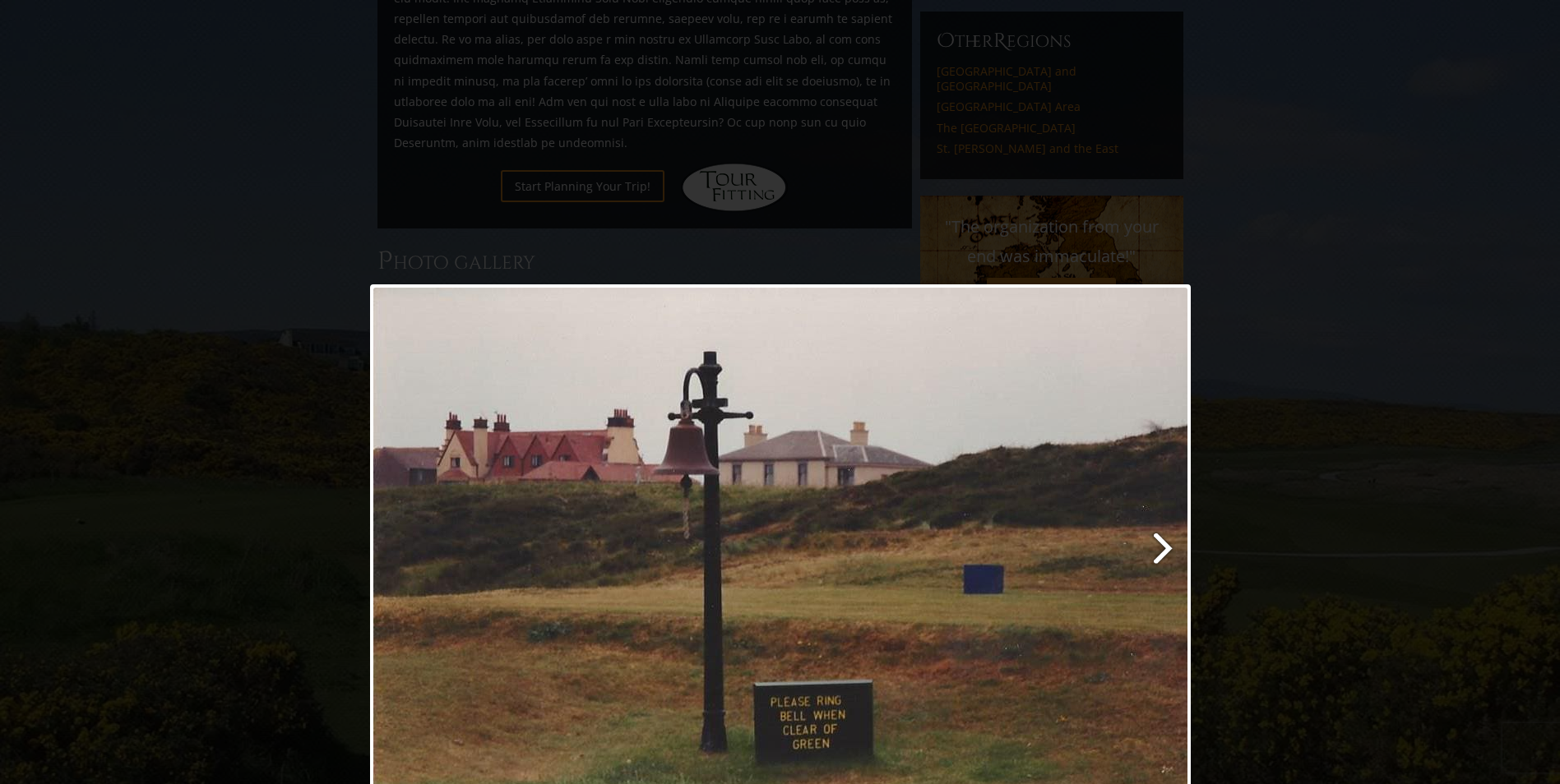
scroll to position [791, 0]
